Goal: Obtain resource: Obtain resource

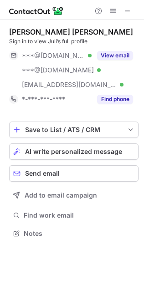
scroll to position [228, 144]
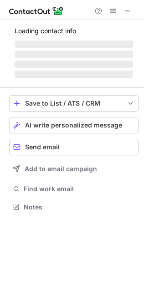
scroll to position [202, 144]
click at [130, 11] on span at bounding box center [127, 10] width 7 height 7
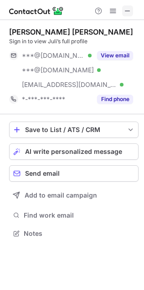
scroll to position [228, 144]
click at [125, 49] on div "View email" at bounding box center [112, 55] width 41 height 15
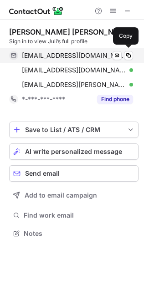
click at [121, 49] on div "juliavaso@gmail.com Verified Send email Copy" at bounding box center [71, 55] width 124 height 15
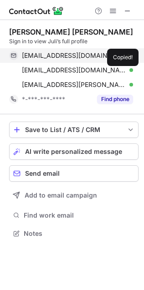
click at [121, 49] on div "juliavaso@gmail.com Verified Send email Copied!" at bounding box center [71, 55] width 124 height 15
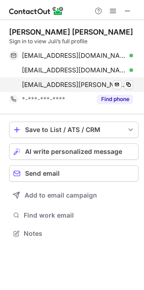
scroll to position [228, 144]
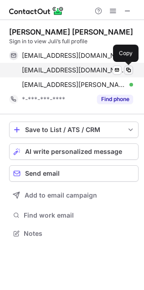
click at [130, 71] on span at bounding box center [128, 70] width 7 height 7
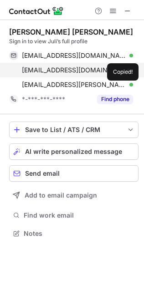
click at [130, 71] on span at bounding box center [128, 70] width 7 height 7
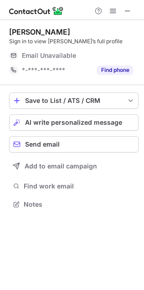
scroll to position [202, 144]
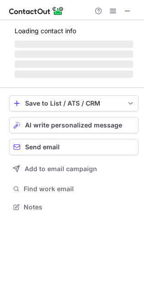
click at [124, 50] on span "‌ ‌ ‌ ‌" at bounding box center [74, 59] width 119 height 39
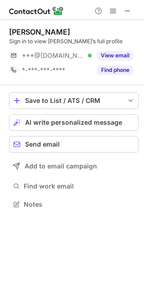
scroll to position [5, 5]
click at [124, 50] on div "View email" at bounding box center [112, 55] width 41 height 15
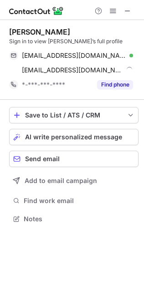
scroll to position [213, 144]
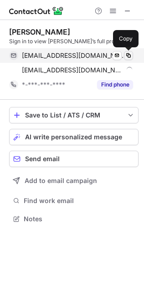
click at [131, 54] on span at bounding box center [128, 55] width 7 height 7
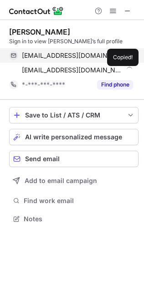
click at [131, 54] on span at bounding box center [128, 55] width 7 height 7
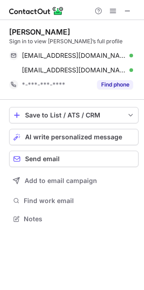
scroll to position [213, 144]
click at [129, 13] on span at bounding box center [127, 10] width 7 height 7
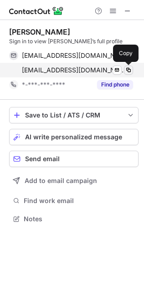
click at [131, 71] on span at bounding box center [128, 70] width 7 height 7
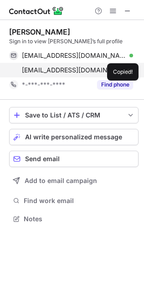
click at [131, 71] on span at bounding box center [128, 70] width 7 height 7
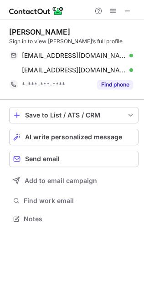
scroll to position [213, 144]
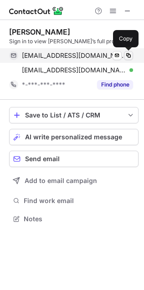
click at [133, 55] on button at bounding box center [128, 55] width 9 height 9
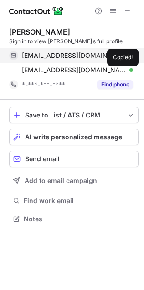
click at [133, 55] on button at bounding box center [128, 55] width 9 height 9
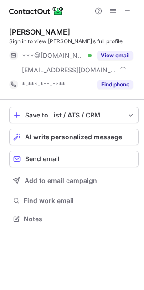
scroll to position [213, 144]
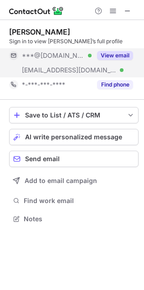
click at [124, 50] on div "View email" at bounding box center [112, 55] width 41 height 15
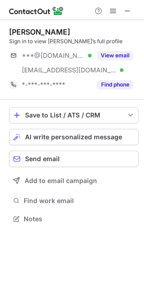
scroll to position [213, 144]
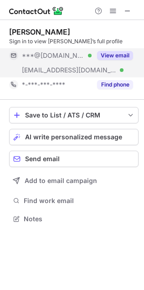
click at [122, 56] on button "View email" at bounding box center [115, 55] width 36 height 9
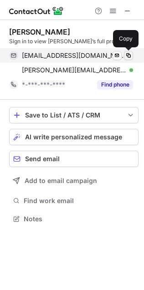
click at [129, 52] on span at bounding box center [128, 55] width 7 height 7
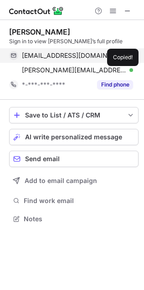
click at [129, 52] on span at bounding box center [128, 55] width 7 height 7
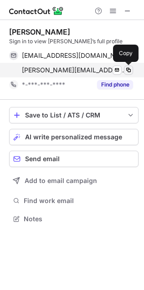
click at [129, 71] on span at bounding box center [128, 70] width 7 height 7
